Goal: Check status

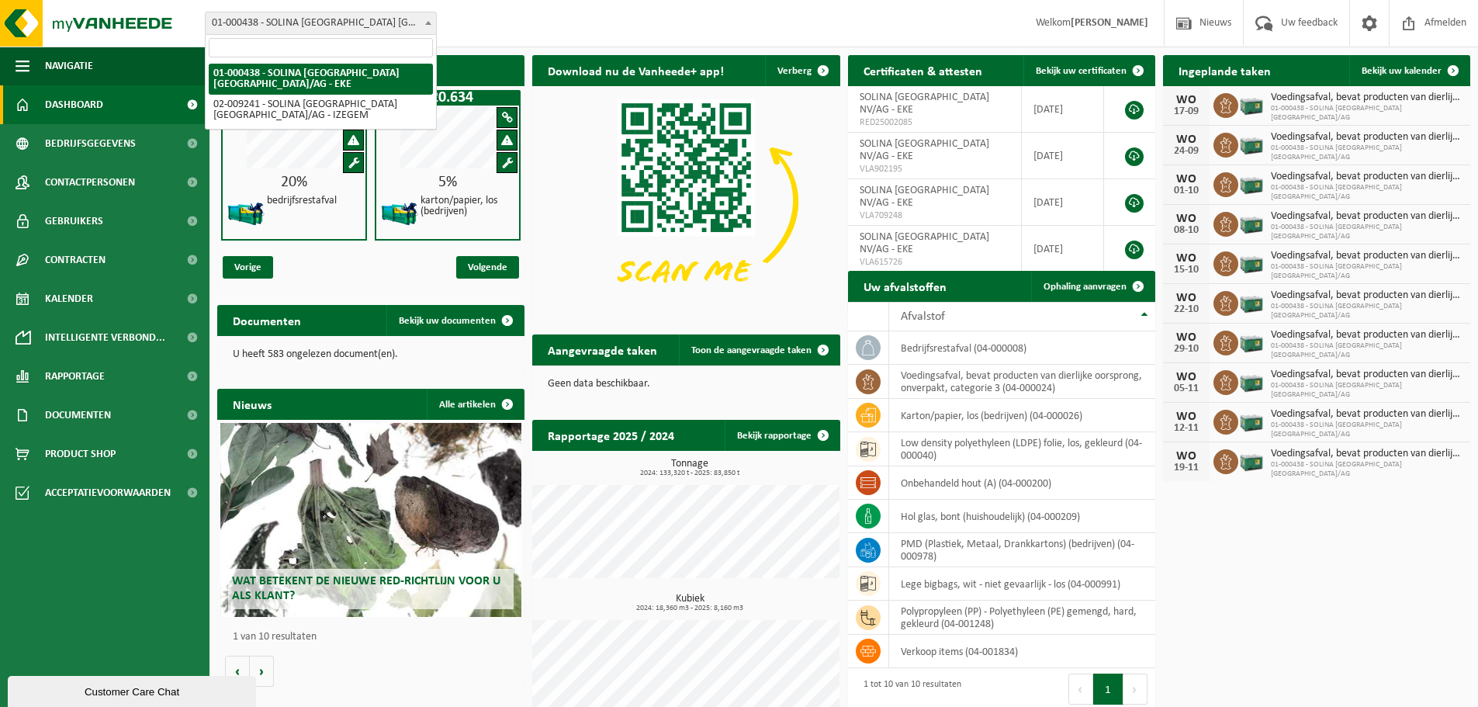
click at [426, 18] on span at bounding box center [429, 22] width 16 height 20
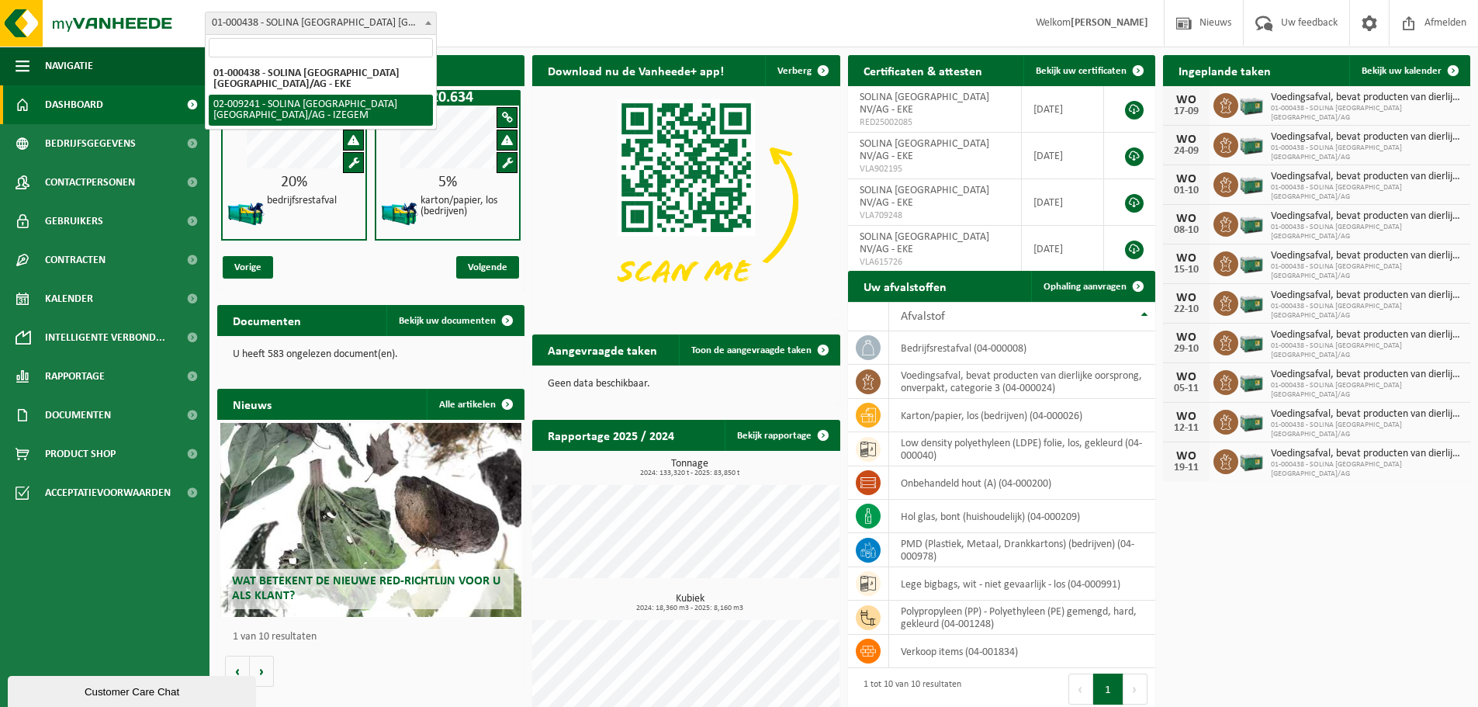
select select "13150"
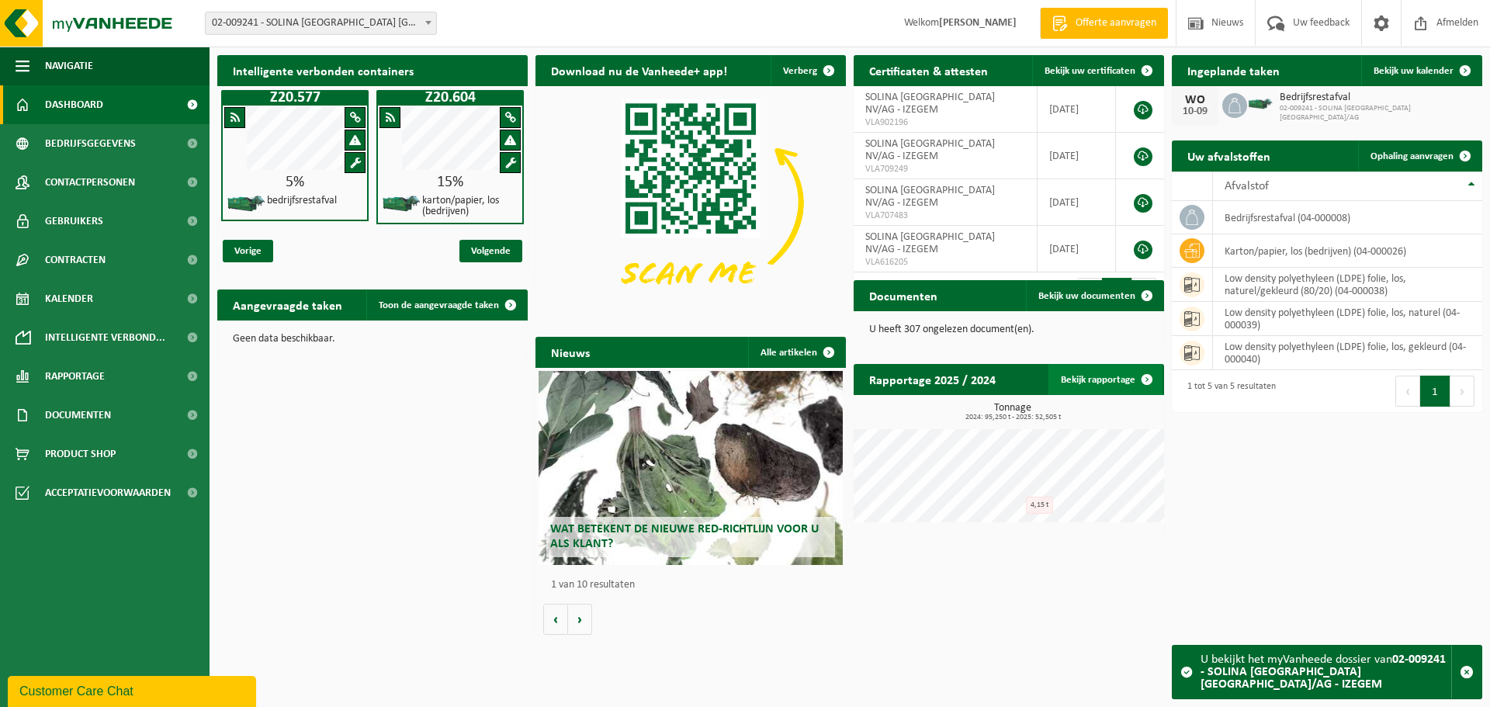
click at [1119, 381] on link "Bekijk rapportage" at bounding box center [1105, 379] width 114 height 31
